Goal: Information Seeking & Learning: Learn about a topic

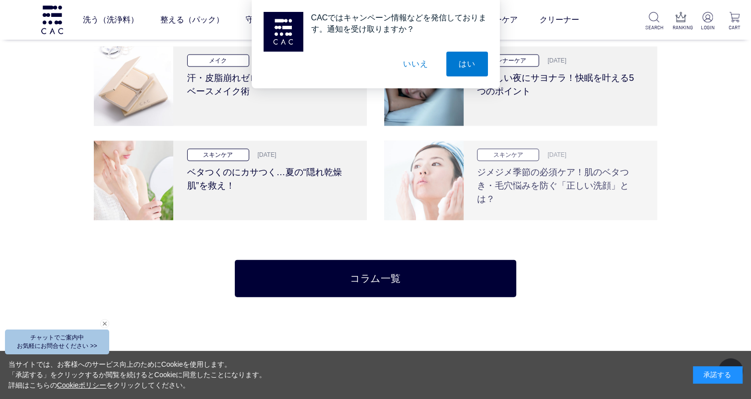
scroll to position [2285, 0]
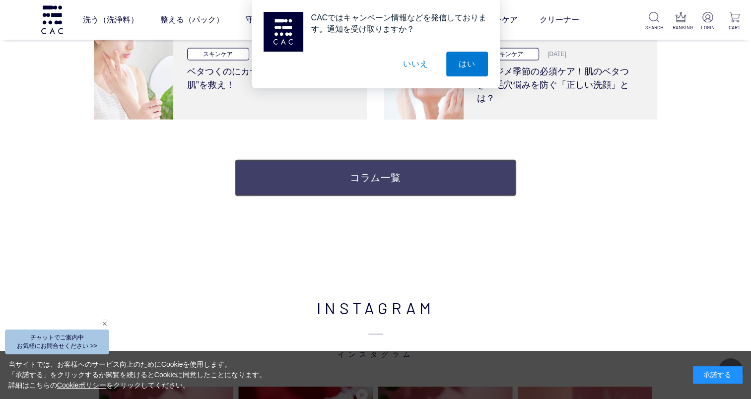
click at [408, 183] on link "コラム一覧" at bounding box center [376, 177] width 282 height 37
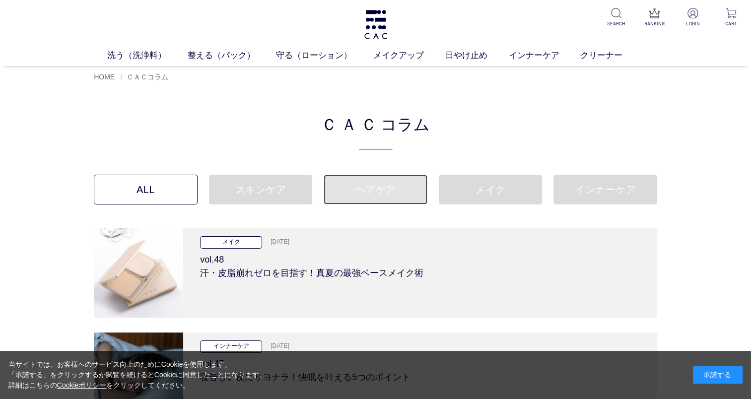
click at [375, 195] on link "ヘアケア" at bounding box center [376, 190] width 104 height 30
click at [384, 194] on link "ヘアケア" at bounding box center [376, 190] width 104 height 30
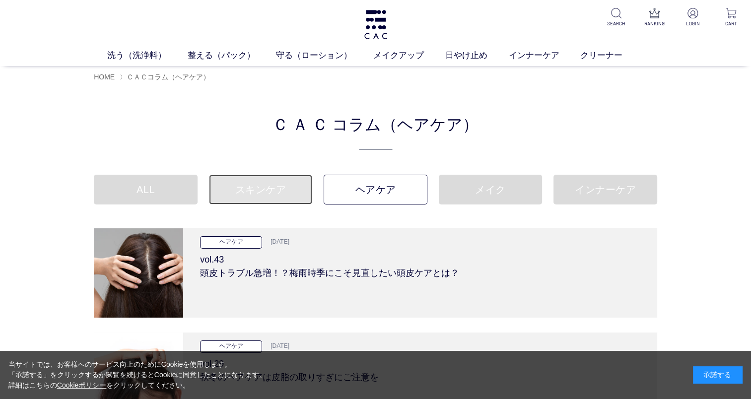
click at [258, 187] on link "スキンケア" at bounding box center [261, 190] width 104 height 30
